Goal: Understand process/instructions: Learn how to perform a task or action

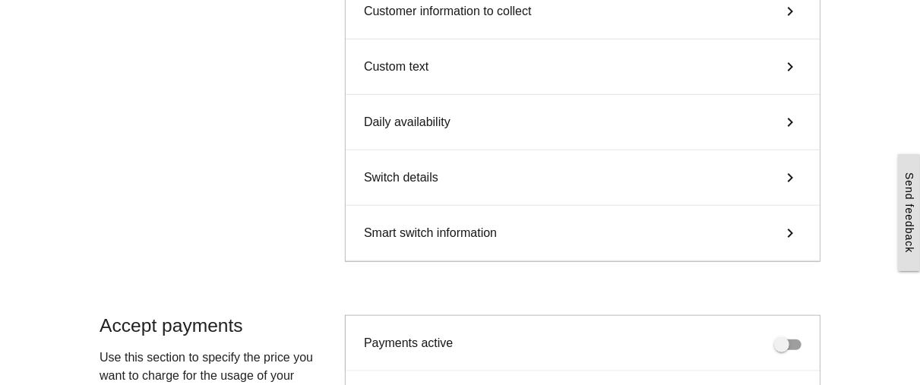
scroll to position [513, 0]
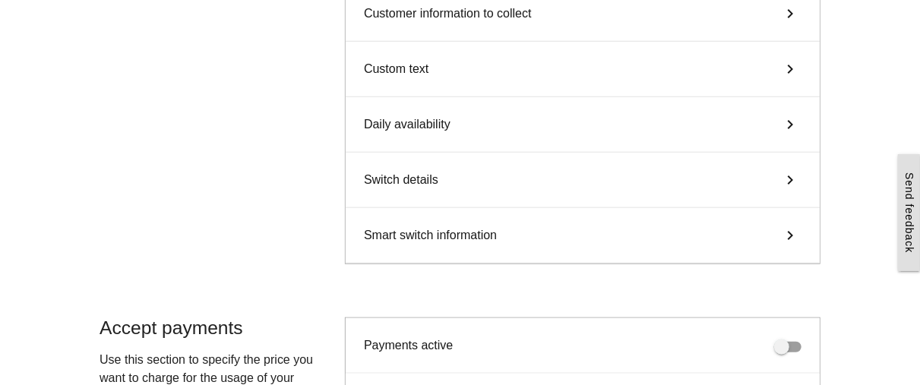
click at [785, 226] on icon "keyboard_arrow_right" at bounding box center [790, 235] width 23 height 18
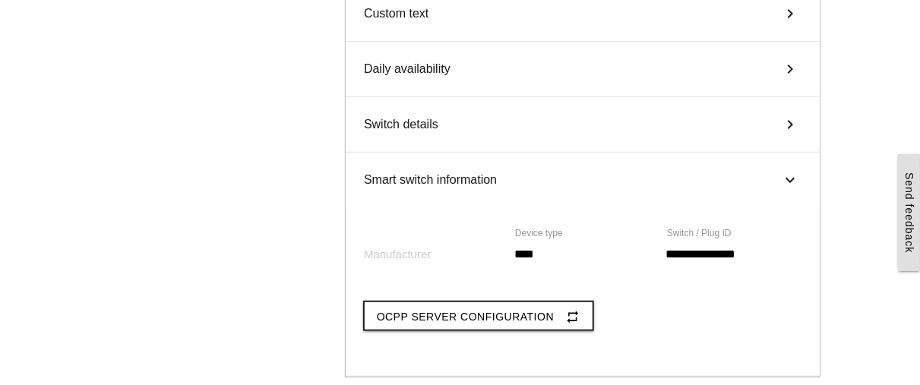
scroll to position [320, 0]
click at [767, 122] on div "Switch details keyboard_arrow_right" at bounding box center [583, 125] width 474 height 55
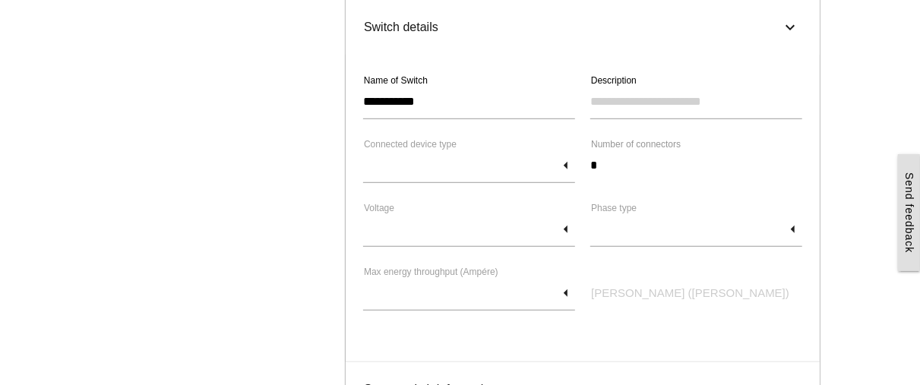
scroll to position [423, 0]
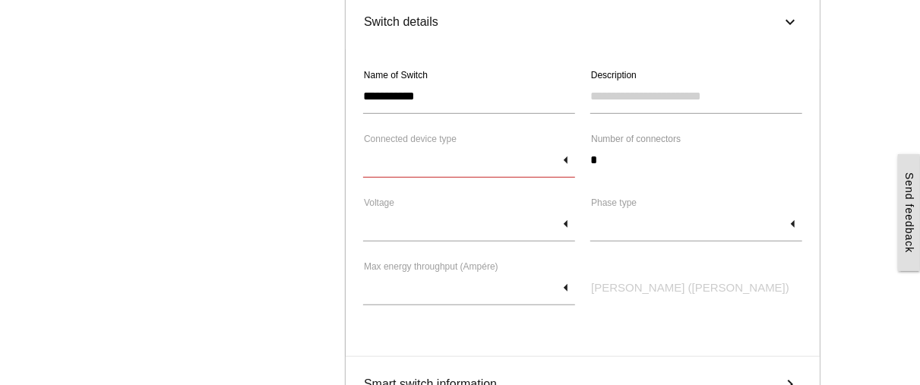
click at [574, 160] on input "text" at bounding box center [469, 160] width 212 height 35
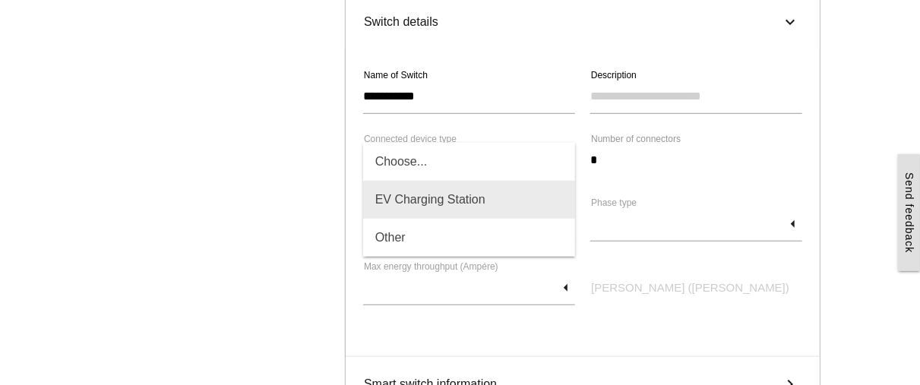
click at [481, 205] on span "EV Charging Station" at bounding box center [469, 200] width 213 height 38
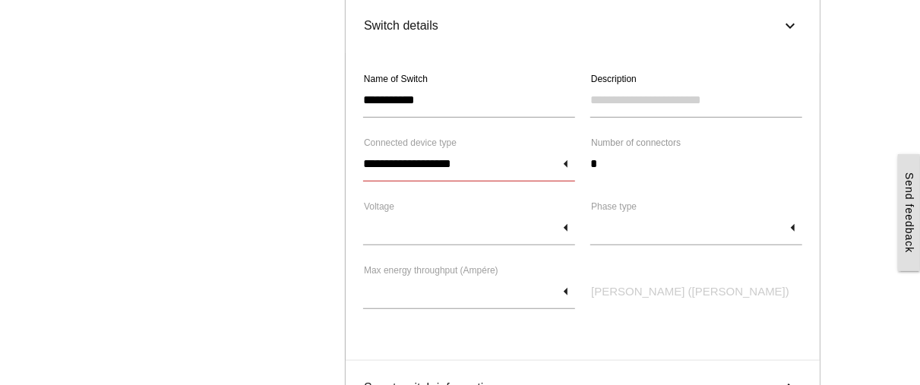
scroll to position [420, 0]
click at [555, 163] on input "**********" at bounding box center [469, 163] width 212 height 35
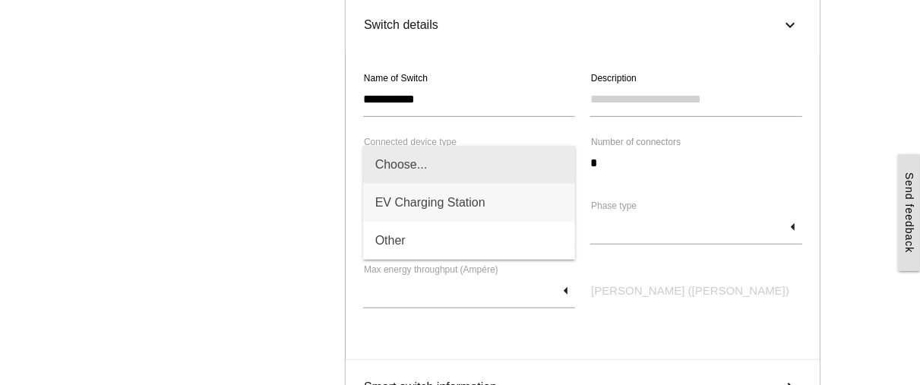
click at [555, 163] on span "Choose..." at bounding box center [469, 165] width 213 height 38
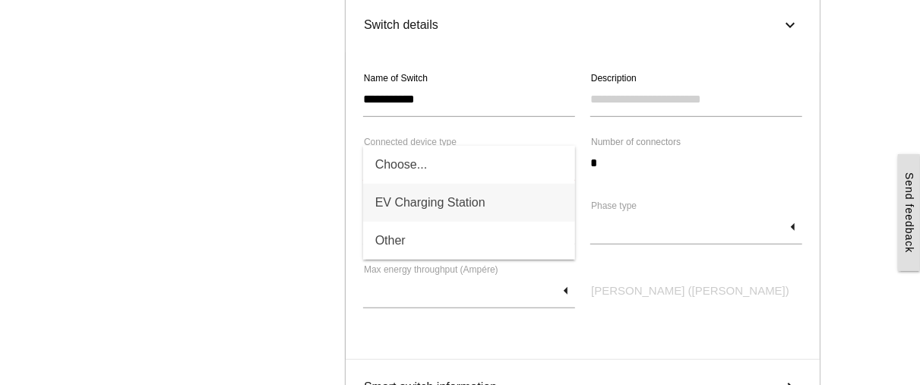
type input "*********"
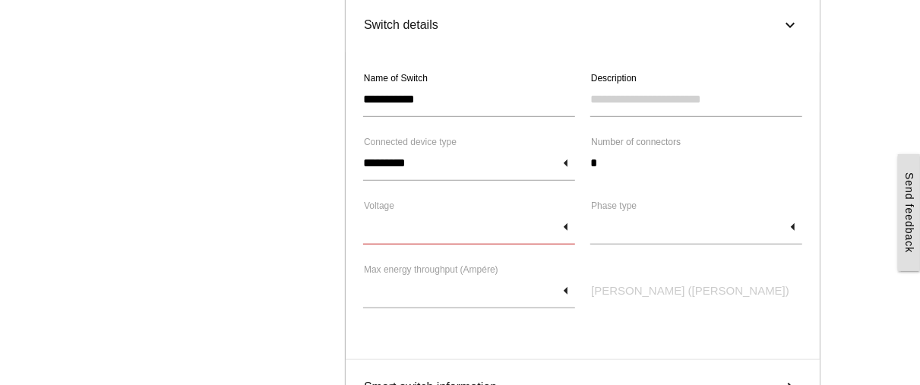
click at [560, 225] on input "text" at bounding box center [469, 227] width 212 height 35
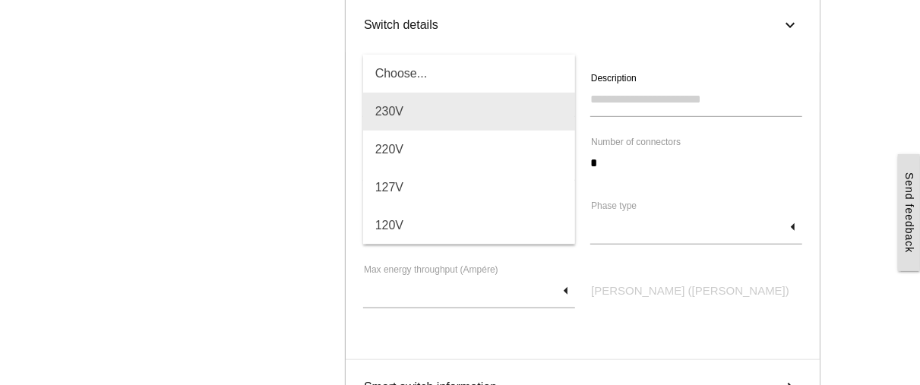
click at [542, 93] on span "230V" at bounding box center [469, 112] width 213 height 38
type input "****"
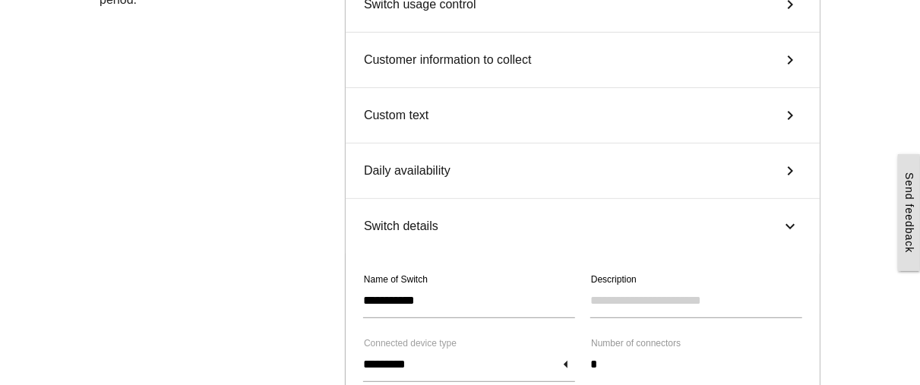
scroll to position [217, 0]
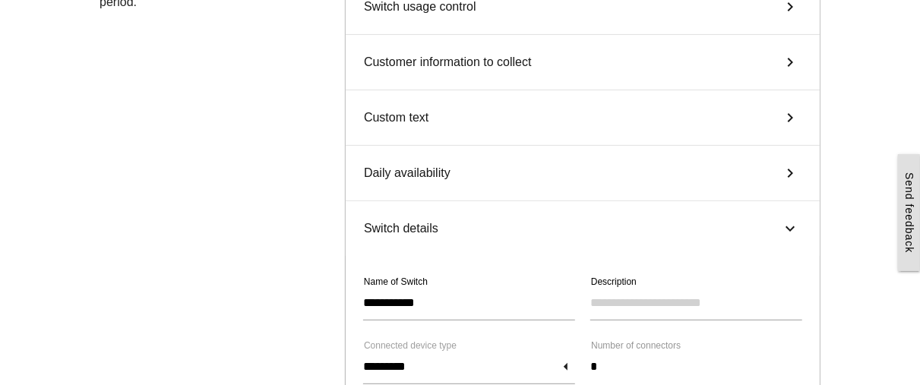
drag, startPoint x: 768, startPoint y: 185, endPoint x: 798, endPoint y: 170, distance: 33.6
click at [798, 170] on icon "keyboard_arrow_right" at bounding box center [790, 173] width 23 height 18
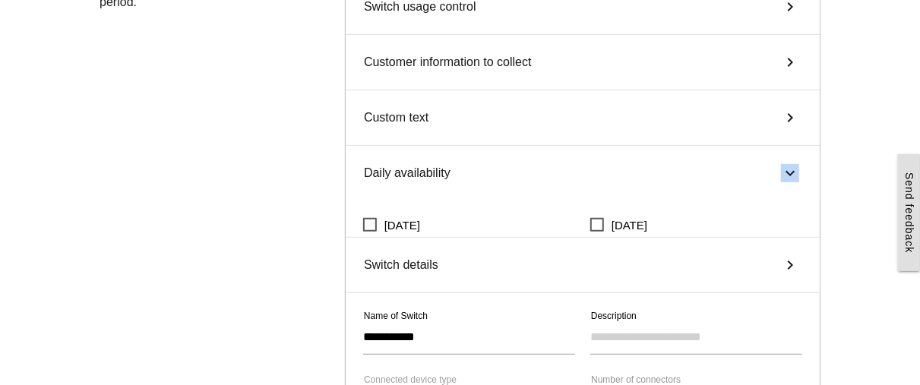
click at [798, 170] on icon "keyboard_arrow_right" at bounding box center [790, 173] width 18 height 23
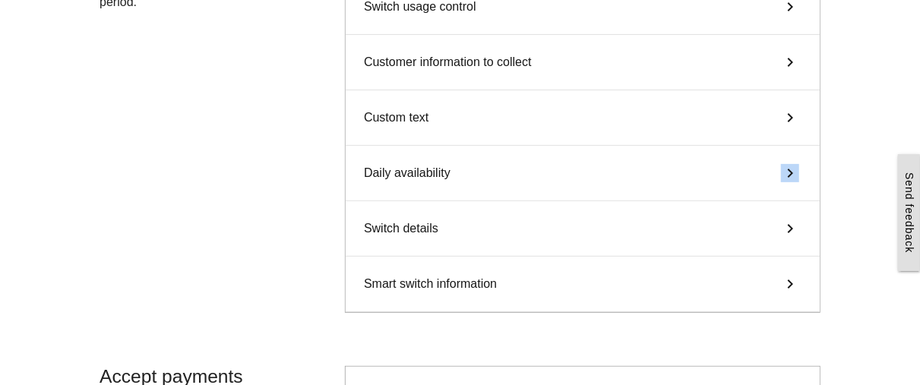
click at [789, 115] on icon "keyboard_arrow_right" at bounding box center [790, 118] width 23 height 18
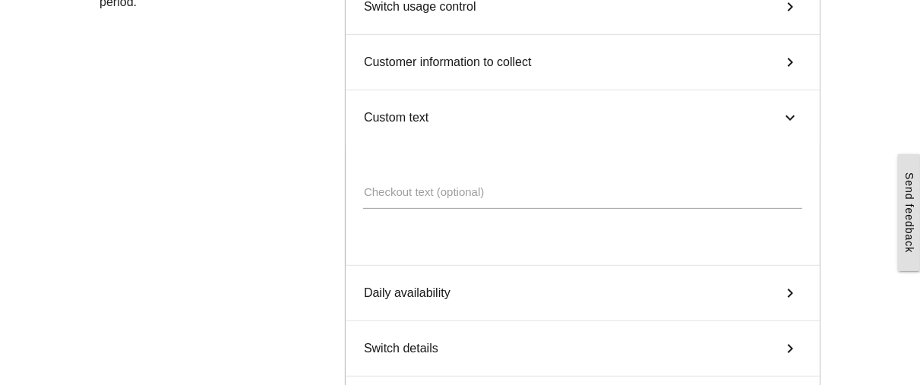
click at [789, 115] on icon "keyboard_arrow_right" at bounding box center [790, 117] width 18 height 23
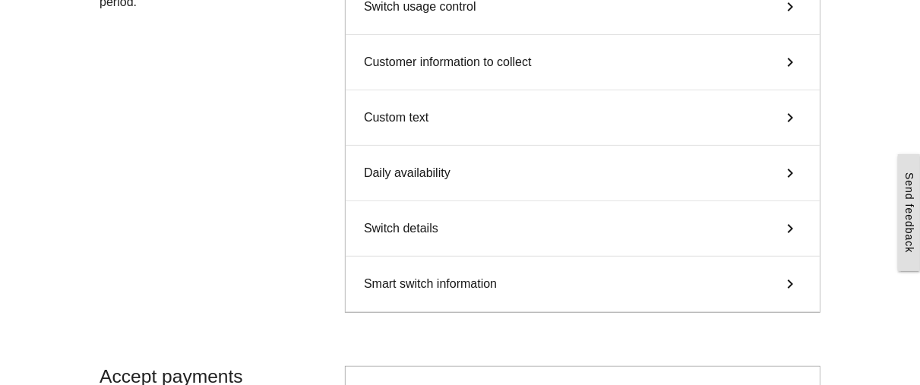
click at [794, 63] on icon "keyboard_arrow_right" at bounding box center [790, 62] width 23 height 18
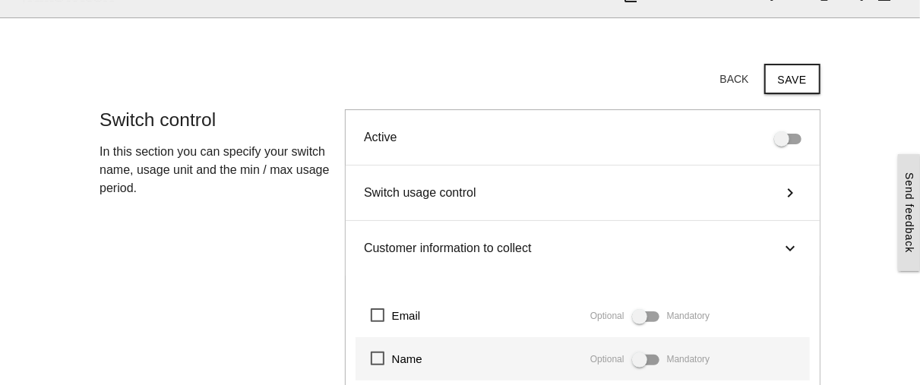
scroll to position [27, 0]
